Goal: Information Seeking & Learning: Learn about a topic

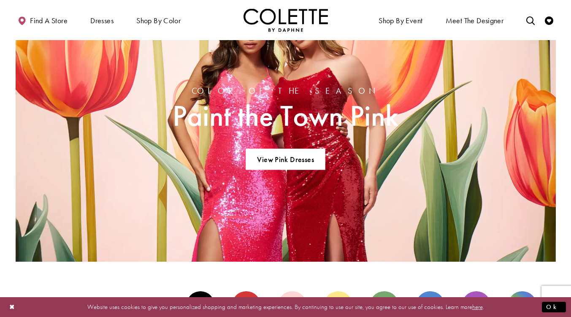
scroll to position [721, 0]
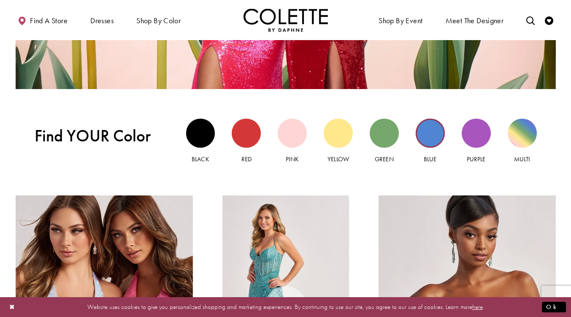
click at [428, 132] on div "Blue view" at bounding box center [430, 133] width 29 height 29
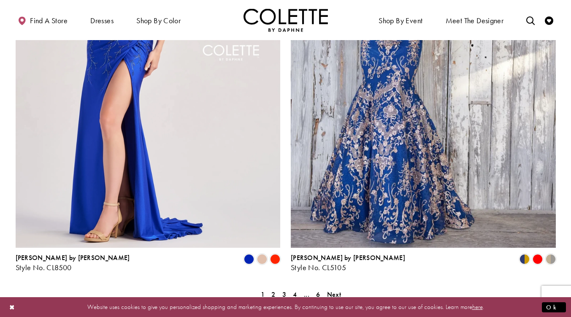
scroll to position [1497, 0]
click at [338, 289] on span "Next" at bounding box center [334, 293] width 14 height 9
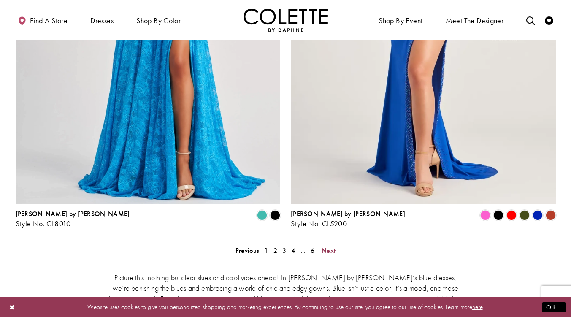
scroll to position [1530, 0]
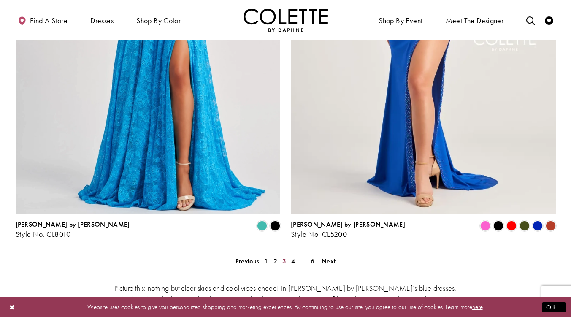
click at [285, 257] on span "3" at bounding box center [284, 261] width 4 height 9
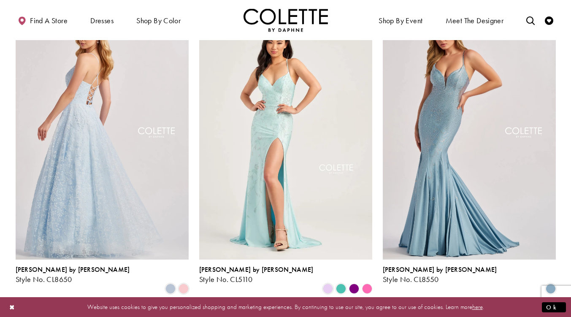
scroll to position [108, 0]
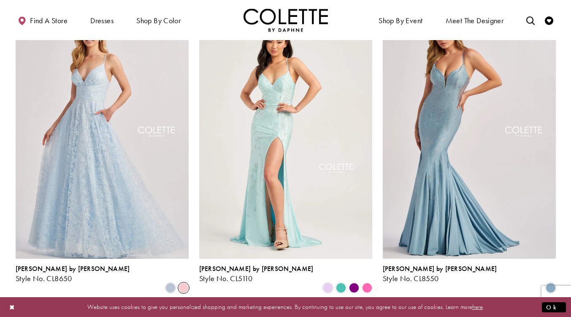
click at [182, 283] on span "Product List" at bounding box center [183, 288] width 10 height 10
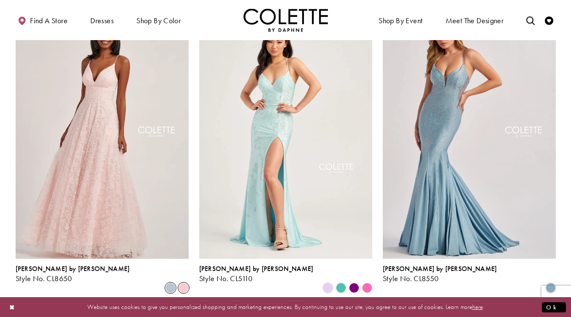
click at [167, 283] on span "Product List" at bounding box center [170, 288] width 10 height 10
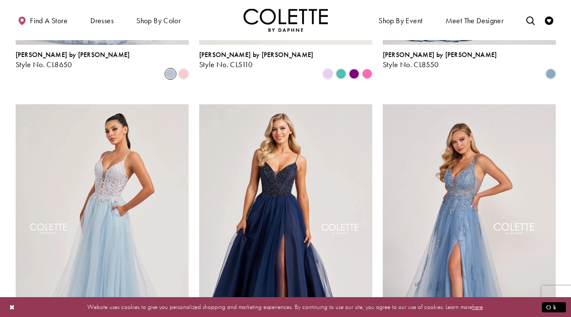
scroll to position [323, 0]
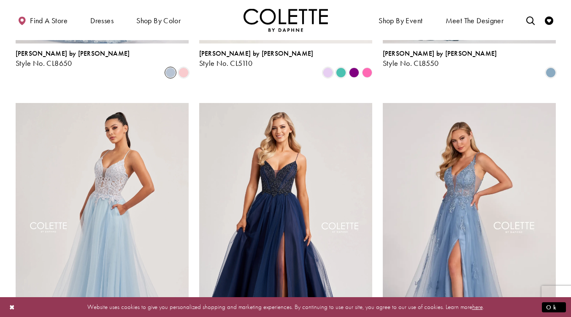
click at [274, 199] on img "Visit Colette by Daphne Style No. CL8250 Page" at bounding box center [285, 228] width 173 height 251
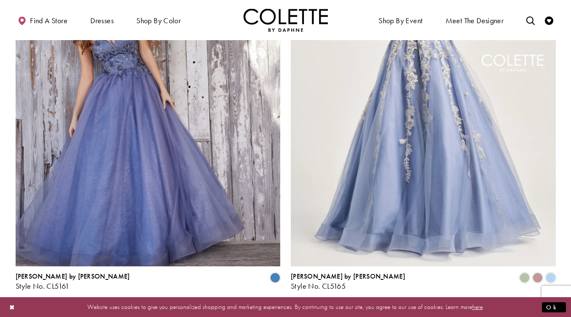
scroll to position [1479, 0]
click at [296, 306] on link "4" at bounding box center [293, 312] width 9 height 12
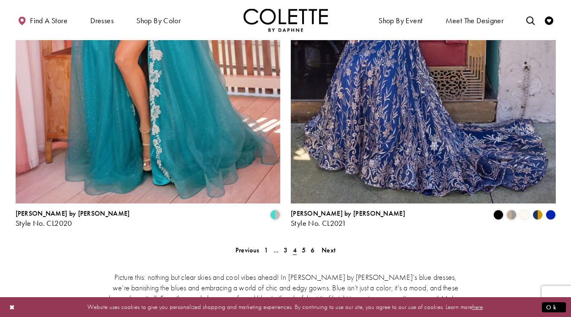
scroll to position [1542, 0]
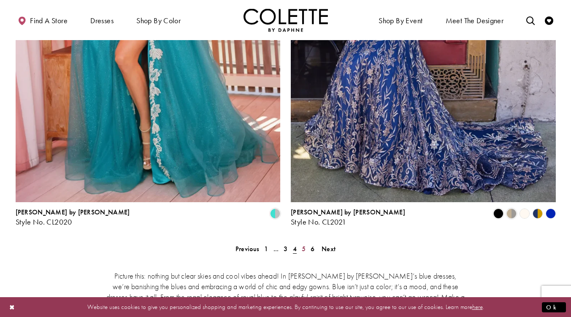
click at [301, 243] on link "5" at bounding box center [303, 249] width 9 height 12
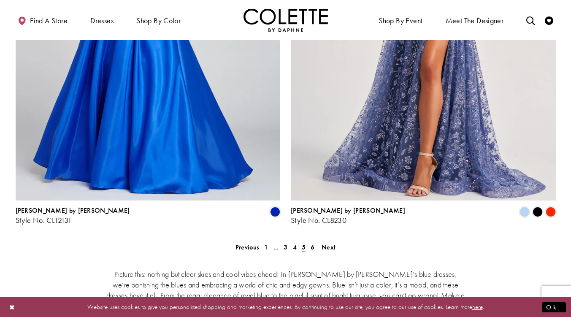
scroll to position [1560, 0]
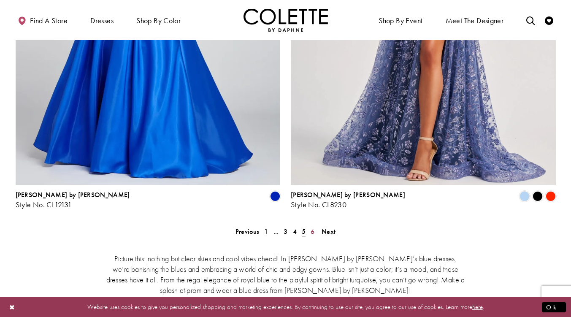
click at [314, 225] on link "6" at bounding box center [312, 231] width 9 height 12
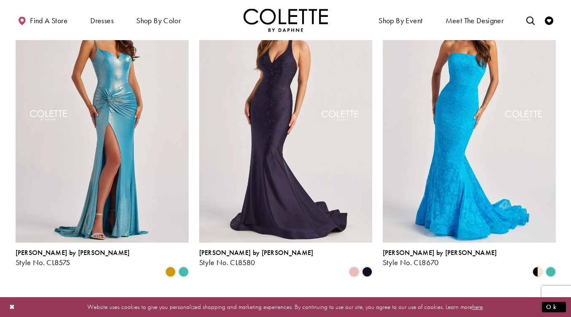
scroll to position [741, 0]
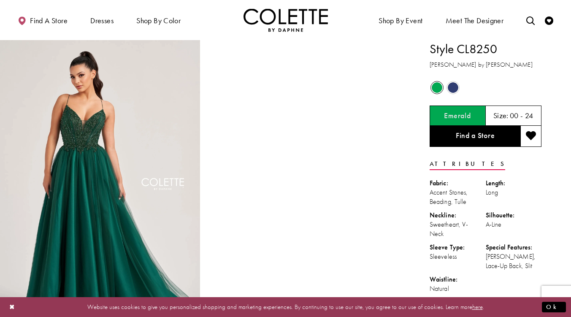
scroll to position [0, 0]
